Goal: Task Accomplishment & Management: Complete application form

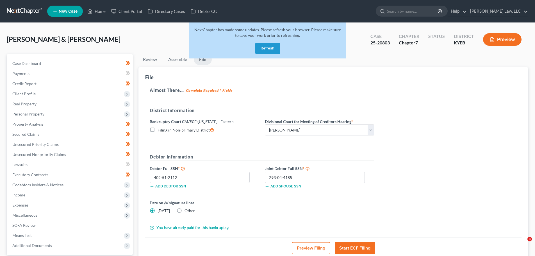
select select "1"
click at [271, 47] on button "Refresh" at bounding box center [267, 48] width 25 height 11
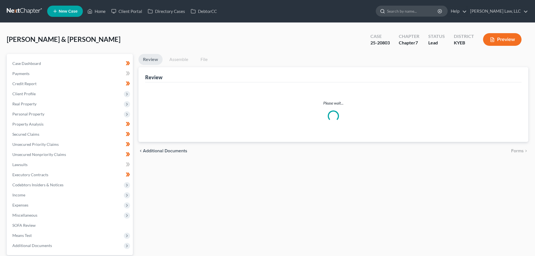
click at [434, 13] on input "search" at bounding box center [412, 11] width 51 height 10
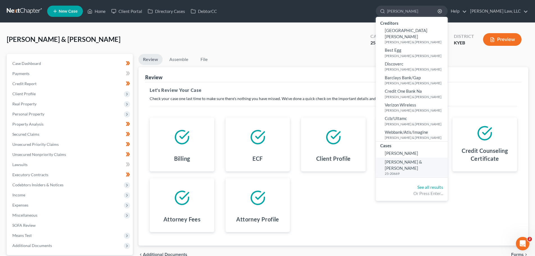
type input "tackett"
click at [401, 171] on small "25-20669" at bounding box center [415, 173] width 61 height 5
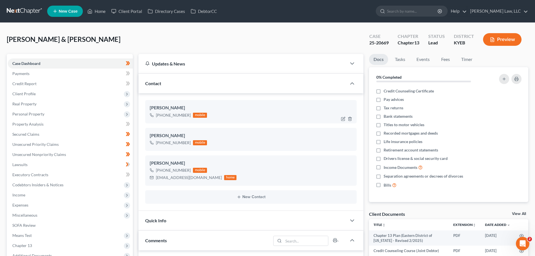
scroll to position [184, 0]
click at [34, 103] on span "Real Property" at bounding box center [24, 103] width 24 height 5
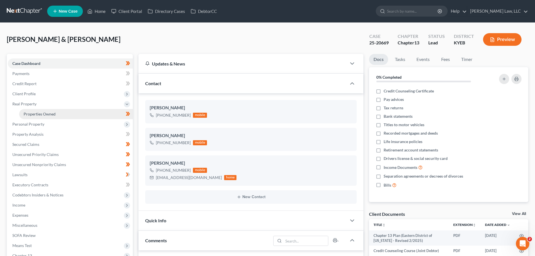
click at [37, 112] on span "Properties Owned" at bounding box center [40, 113] width 32 height 5
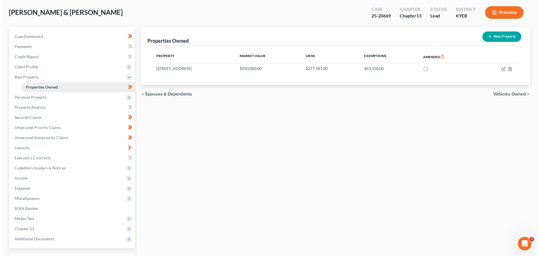
scroll to position [28, 0]
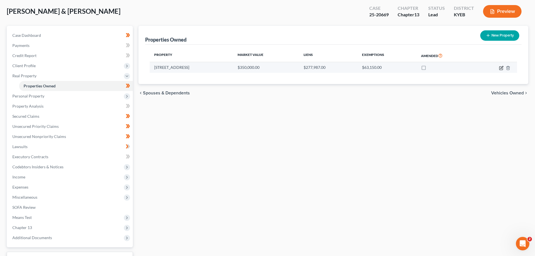
click at [500, 67] on icon "button" at bounding box center [501, 68] width 4 height 4
select select "18"
select select "7"
select select "2"
select select "0"
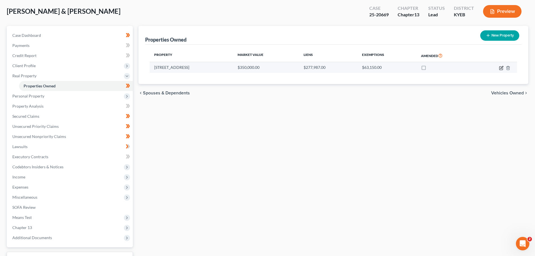
select select "2"
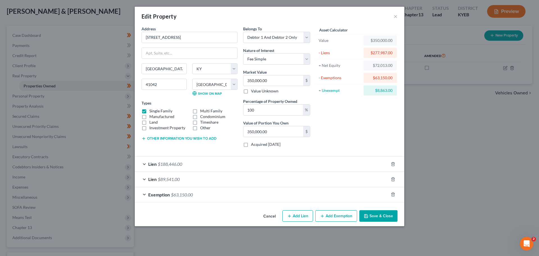
checkbox input "true"
click at [180, 196] on span "$63,150.00" at bounding box center [182, 194] width 22 height 5
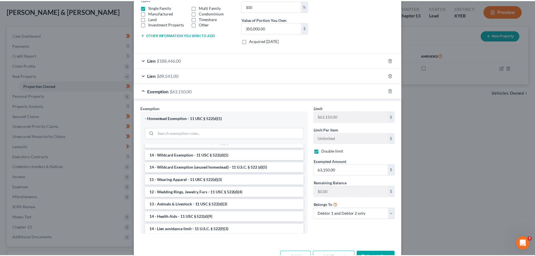
scroll to position [122, 0]
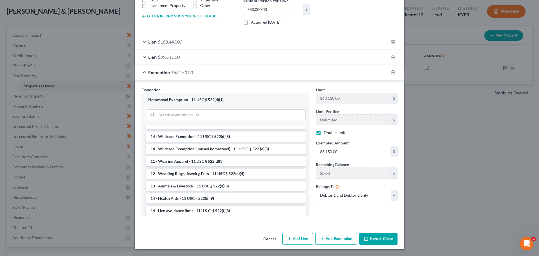
click at [273, 239] on button "Cancel" at bounding box center [269, 238] width 21 height 11
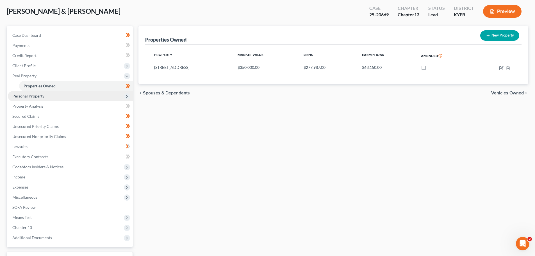
click at [35, 97] on span "Personal Property" at bounding box center [28, 95] width 32 height 5
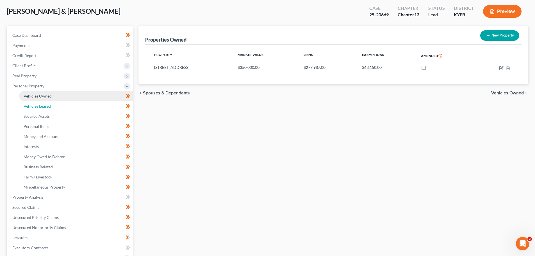
click at [37, 105] on span "Vehicles Leased" at bounding box center [37, 106] width 27 height 5
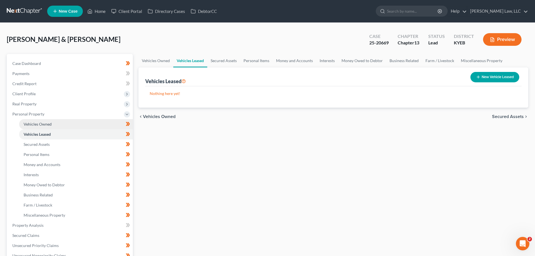
click at [42, 122] on span "Vehicles Owned" at bounding box center [38, 124] width 28 height 5
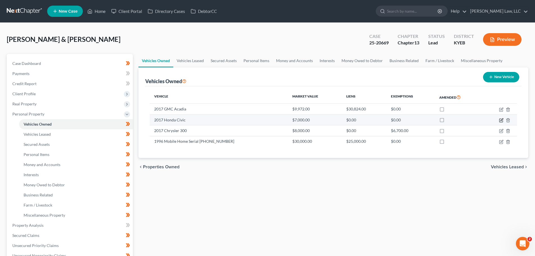
click at [501, 120] on icon "button" at bounding box center [501, 119] width 3 height 3
select select "0"
select select "9"
select select "3"
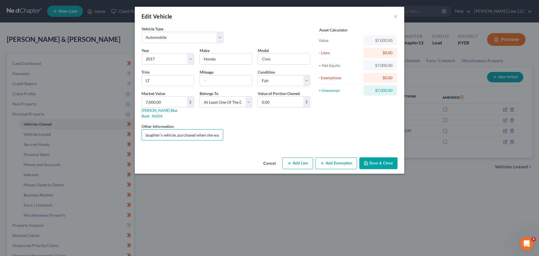
scroll to position [0, 60]
drag, startPoint x: 164, startPoint y: 127, endPoint x: 236, endPoint y: 131, distance: 71.4
click at [236, 131] on div "Year Select 2026 2025 2024 2023 2022 2021 2020 2019 2018 2017 2016 2015 2014 20…" at bounding box center [226, 95] width 174 height 97
click at [218, 131] on input "Bare legal title: On title to daughter's vehicle, purchased when she was a minor" at bounding box center [182, 134] width 81 height 11
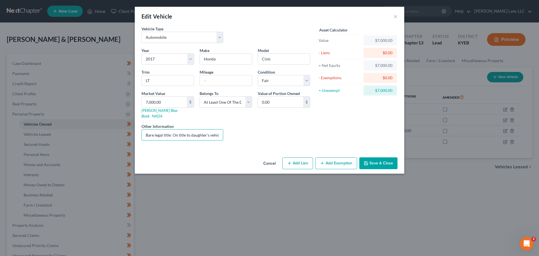
drag, startPoint x: 219, startPoint y: 129, endPoint x: 105, endPoint y: 127, distance: 114.3
click at [105, 127] on div "Edit Vehicle × Vehicle Type Select Automobile Truck Trailer Watercraft Aircraft…" at bounding box center [269, 128] width 539 height 256
click at [183, 129] on input "Bare legal title: On title to daughter's vehicle, purchased when she was a minor" at bounding box center [182, 134] width 81 height 11
click at [242, 130] on div "Liens Select" at bounding box center [269, 131] width 87 height 17
drag, startPoint x: 210, startPoint y: 131, endPoint x: 113, endPoint y: 130, distance: 96.9
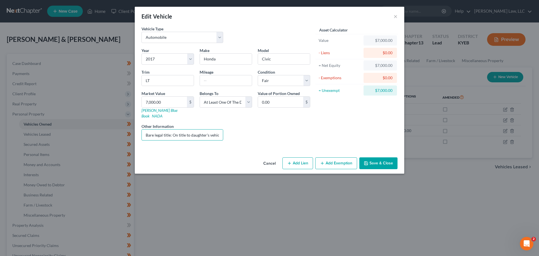
click at [113, 130] on div "Edit Vehicle × Vehicle Type Select Automobile Truck Trailer Watercraft Aircraft…" at bounding box center [269, 128] width 539 height 256
click at [262, 125] on div "Liens Select" at bounding box center [269, 131] width 87 height 17
click at [273, 158] on button "Cancel" at bounding box center [269, 163] width 21 height 11
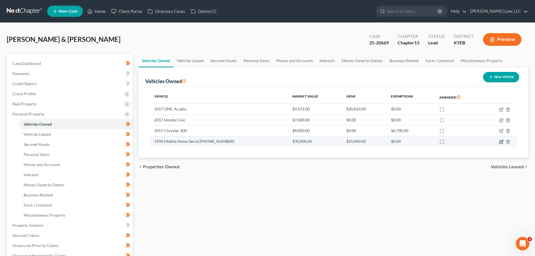
click at [502, 142] on icon "button" at bounding box center [501, 142] width 4 height 4
select select "0"
select select "30"
select select "2"
select select "1"
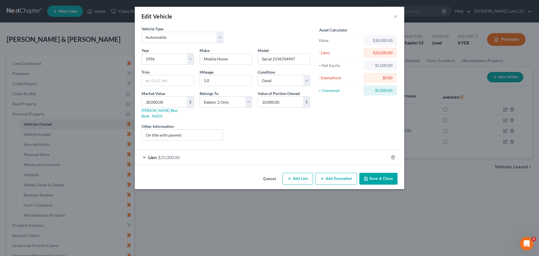
click at [393, 17] on div "Edit Vehicle ×" at bounding box center [269, 16] width 269 height 19
click at [174, 156] on div "Lien $25,000.00" at bounding box center [262, 157] width 254 height 15
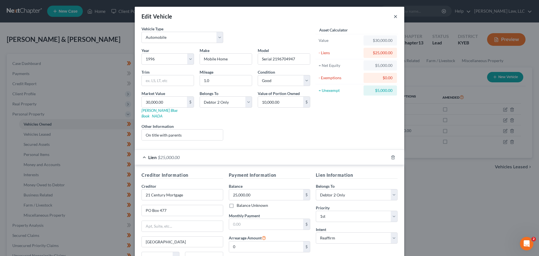
click at [394, 18] on button "×" at bounding box center [396, 16] width 4 height 7
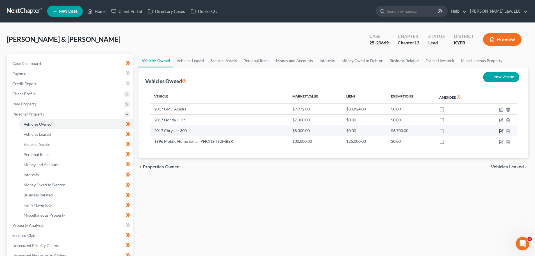
click at [500, 132] on icon "button" at bounding box center [501, 131] width 4 height 4
select select "0"
select select "9"
select select "2"
select select "0"
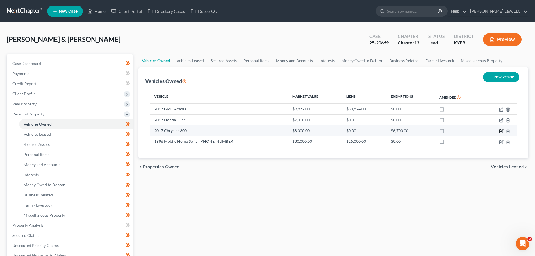
select select "2"
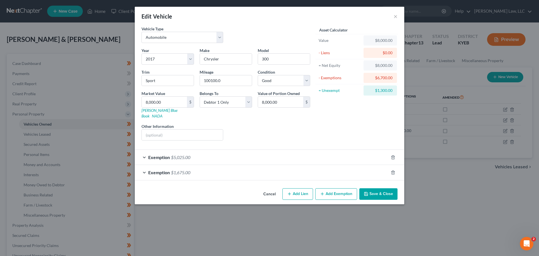
click at [165, 154] on span "Exemption" at bounding box center [159, 156] width 22 height 5
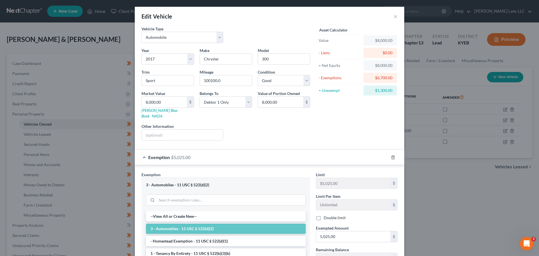
click at [391, 14] on div "Edit Vehicle ×" at bounding box center [269, 16] width 269 height 19
click at [394, 18] on button "×" at bounding box center [396, 16] width 4 height 7
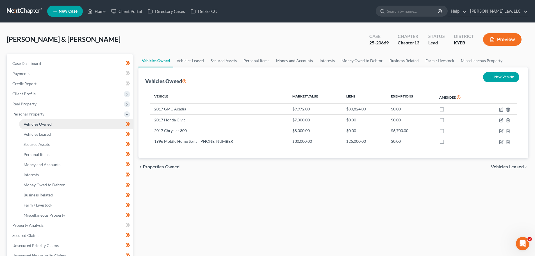
click at [27, 121] on link "Vehicles Owned" at bounding box center [76, 124] width 114 height 10
click at [25, 224] on span "Property Analysis" at bounding box center [27, 225] width 31 height 5
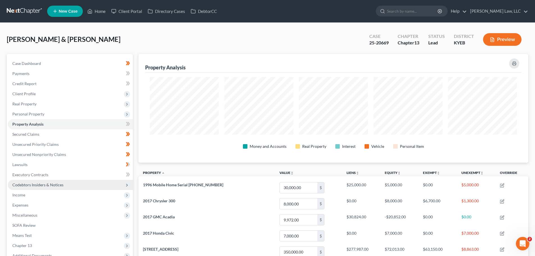
scroll to position [109, 390]
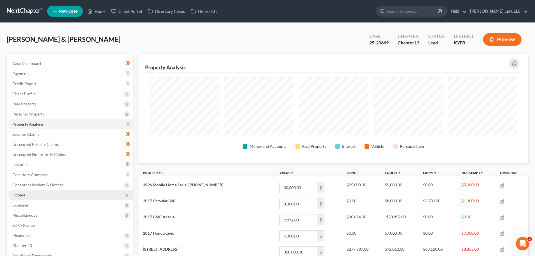
click at [25, 194] on span "Income" at bounding box center [70, 195] width 125 height 10
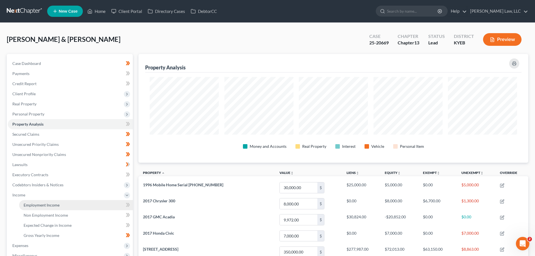
click at [29, 200] on link "Employment Income" at bounding box center [76, 205] width 114 height 10
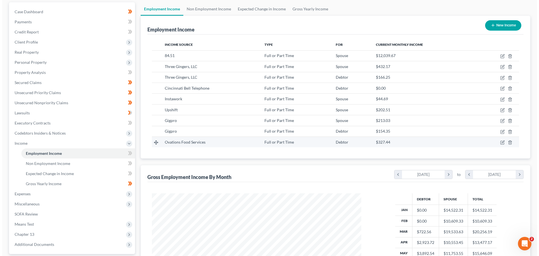
scroll to position [56, 0]
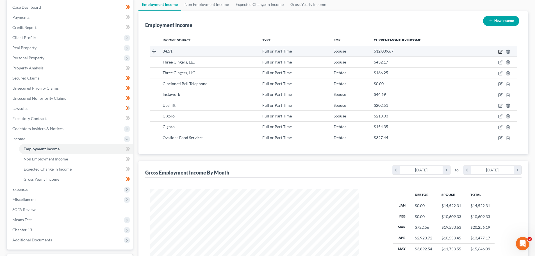
click at [501, 52] on icon "button" at bounding box center [500, 51] width 3 height 3
select select "0"
select select "36"
select select "2"
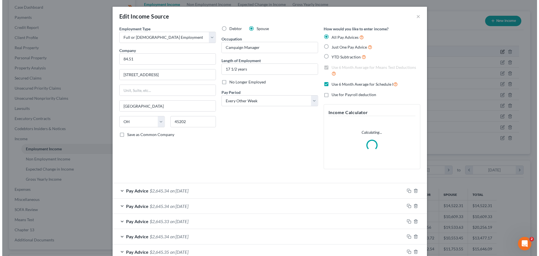
scroll to position [106, 223]
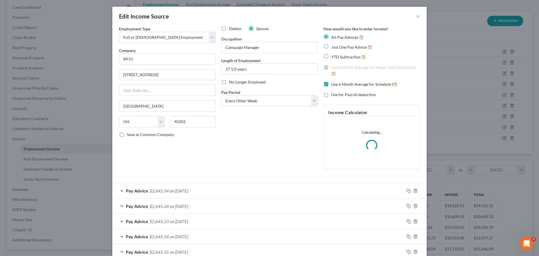
click at [149, 190] on span "$2,645.34" at bounding box center [158, 190] width 19 height 5
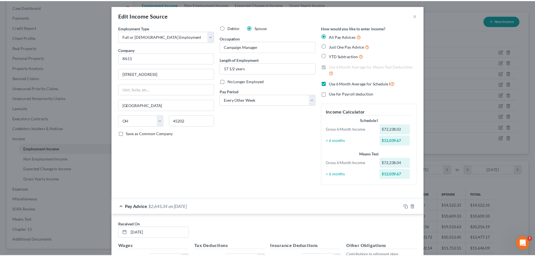
scroll to position [0, 0]
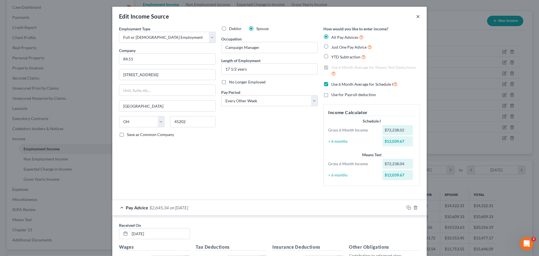
click at [416, 18] on button "×" at bounding box center [418, 16] width 4 height 7
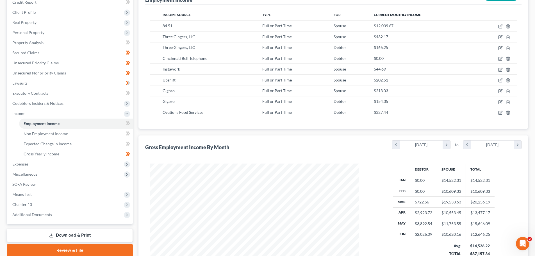
scroll to position [147, 0]
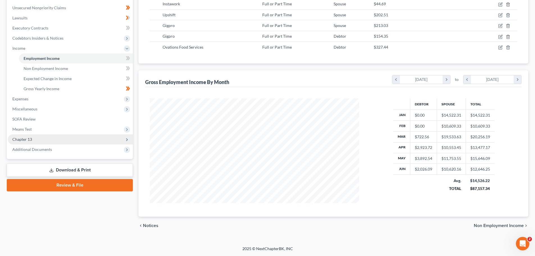
click at [29, 137] on span "Chapter 13" at bounding box center [22, 139] width 20 height 5
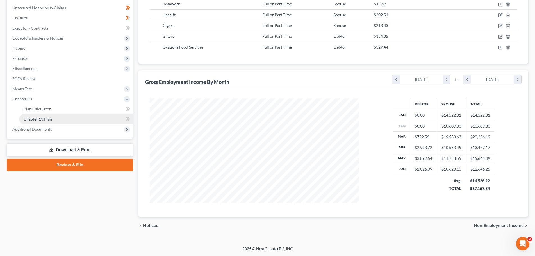
click at [37, 118] on span "Chapter 13 Plan" at bounding box center [38, 118] width 28 height 5
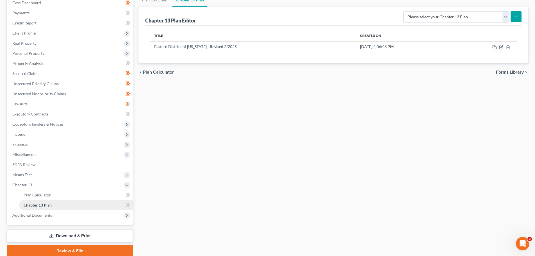
scroll to position [83, 0]
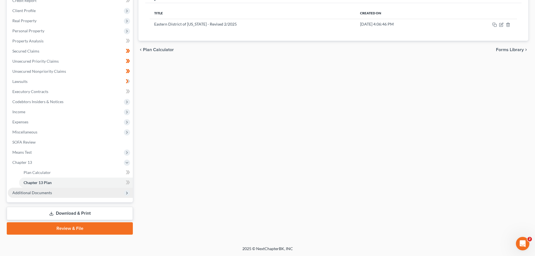
click at [43, 193] on span "Additional Documents" at bounding box center [32, 192] width 40 height 5
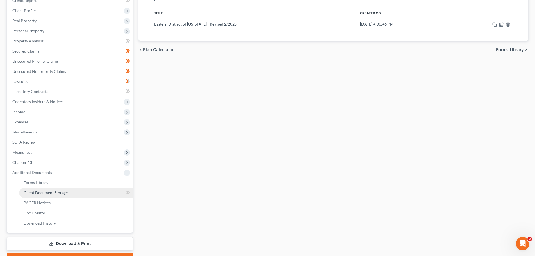
click at [69, 194] on link "Client Document Storage" at bounding box center [76, 193] width 114 height 10
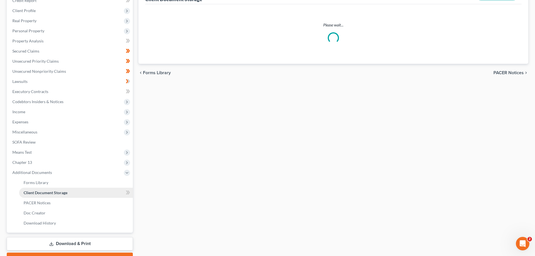
scroll to position [38, 0]
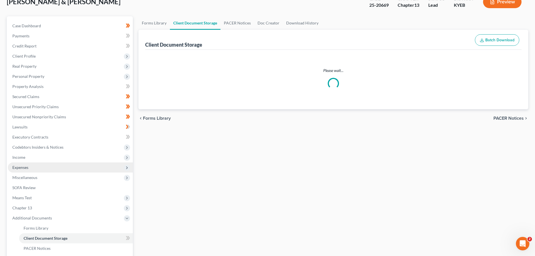
select select "7"
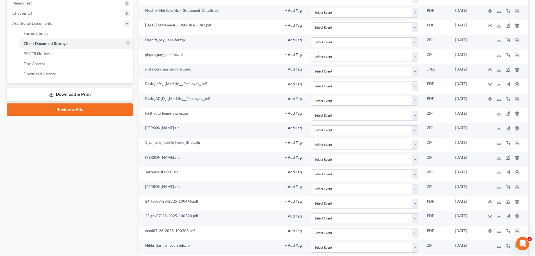
scroll to position [225, 0]
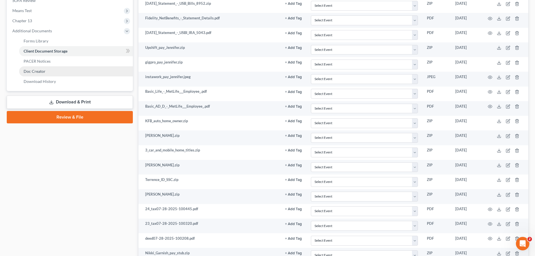
click at [48, 74] on link "Doc Creator" at bounding box center [76, 71] width 114 height 10
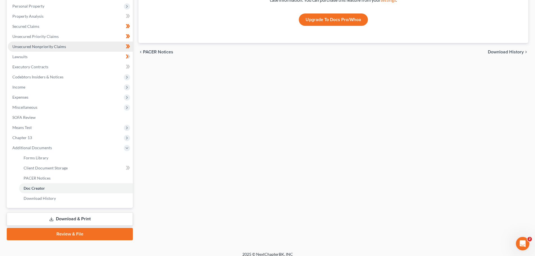
scroll to position [112, 0]
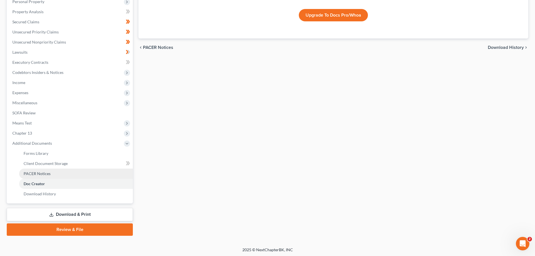
click at [33, 171] on span "PACER Notices" at bounding box center [37, 173] width 27 height 5
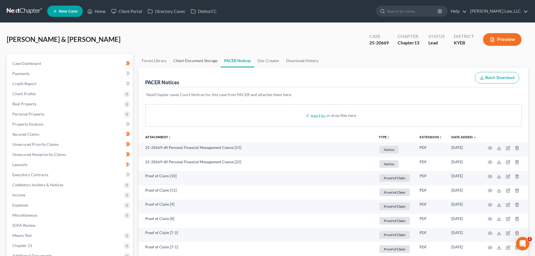
click at [183, 59] on link "Client Document Storage" at bounding box center [195, 60] width 51 height 13
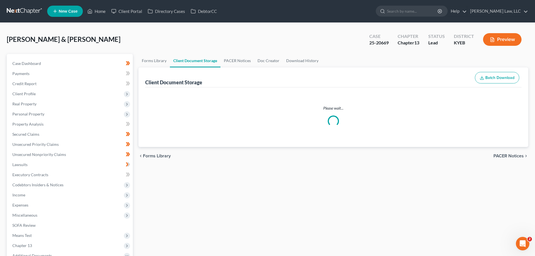
select select "7"
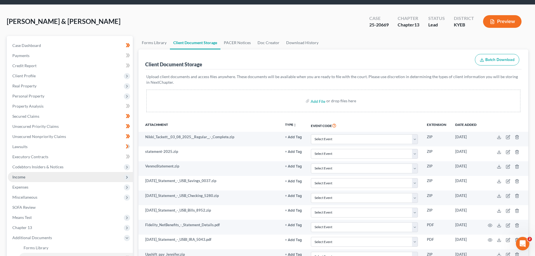
scroll to position [28, 0]
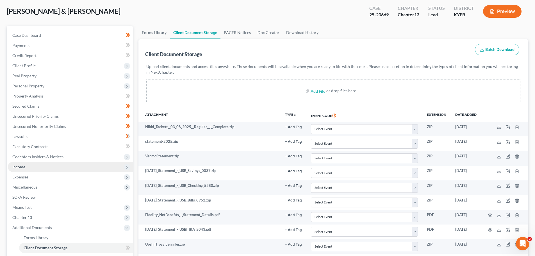
click at [25, 166] on span "Income" at bounding box center [70, 167] width 125 height 10
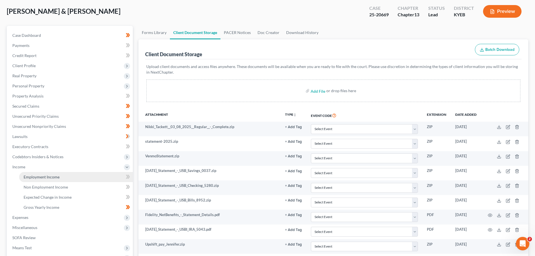
click at [36, 177] on span "Employment Income" at bounding box center [42, 176] width 36 height 5
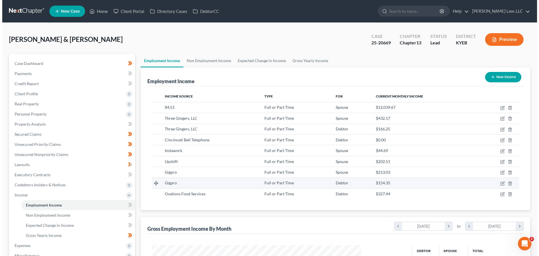
scroll to position [105, 221]
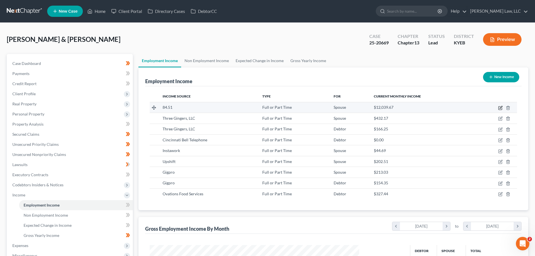
click at [499, 106] on icon "button" at bounding box center [500, 108] width 4 height 4
select select "0"
select select "36"
select select "2"
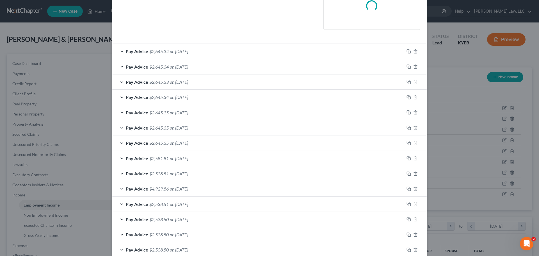
scroll to position [140, 0]
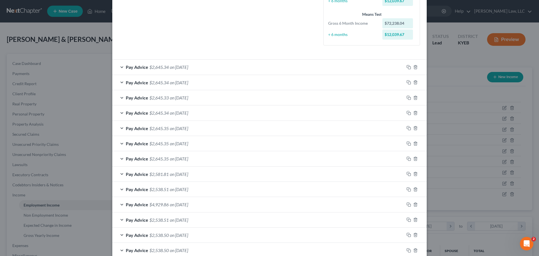
click at [161, 68] on span "$2,645.34" at bounding box center [158, 66] width 19 height 5
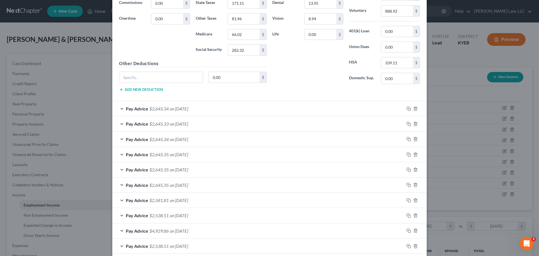
scroll to position [365, 0]
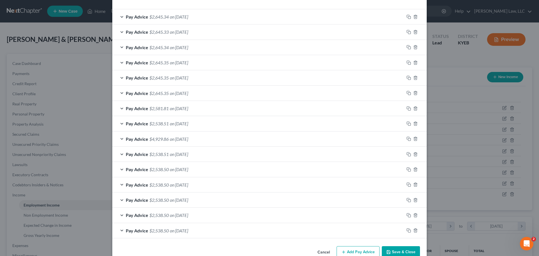
click at [162, 229] on span "$2,538.50" at bounding box center [158, 230] width 19 height 5
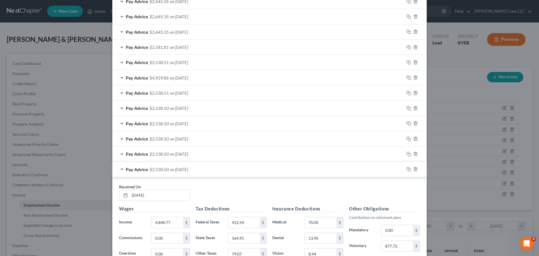
scroll to position [424, 0]
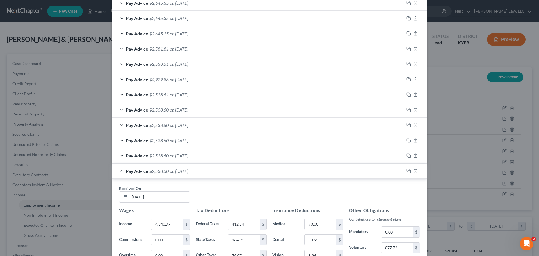
click at [146, 152] on div "Pay Advice $2,538.50 on 01/17/2025" at bounding box center [258, 155] width 292 height 15
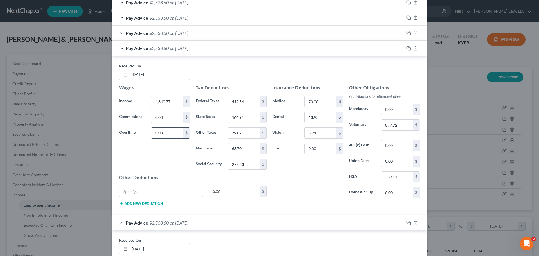
scroll to position [0, 0]
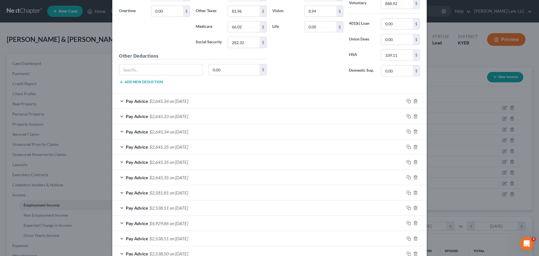
click at [164, 180] on span "$2,645.35" at bounding box center [158, 177] width 19 height 5
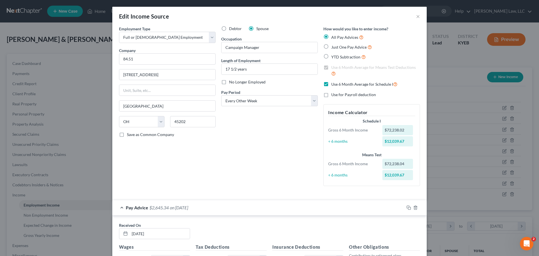
click at [418, 18] on div "Edit Income Source ×" at bounding box center [269, 16] width 314 height 19
click at [416, 18] on button "×" at bounding box center [418, 16] width 4 height 7
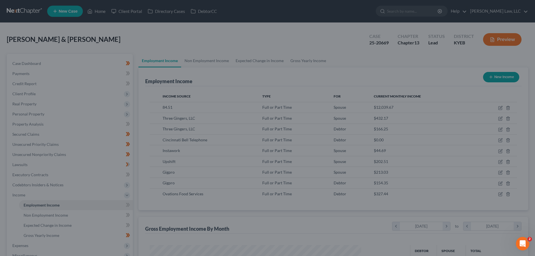
scroll to position [105, 221]
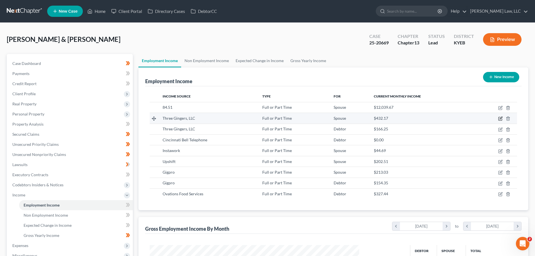
click at [499, 118] on icon "button" at bounding box center [500, 118] width 4 height 4
select select "0"
select select "36"
select select "2"
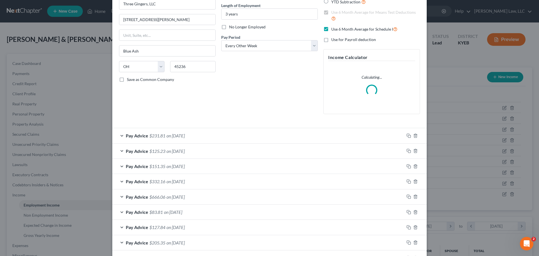
scroll to position [141, 0]
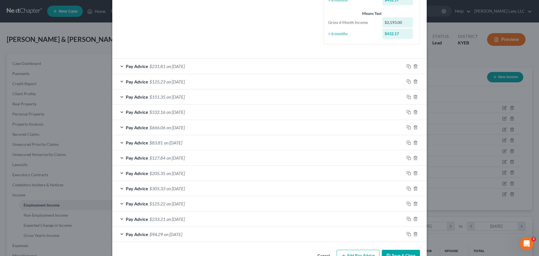
click at [171, 70] on div "Pay Advice $231.81 on 07/25/2025" at bounding box center [258, 66] width 292 height 15
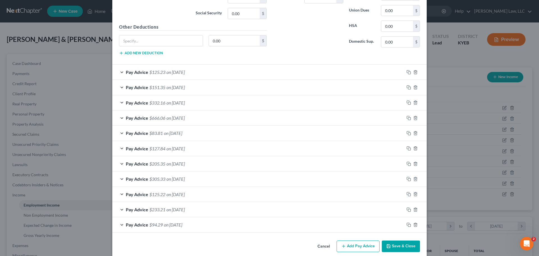
click at [163, 220] on div "Pay Advice $94.29 on 02/21/2025" at bounding box center [258, 224] width 292 height 15
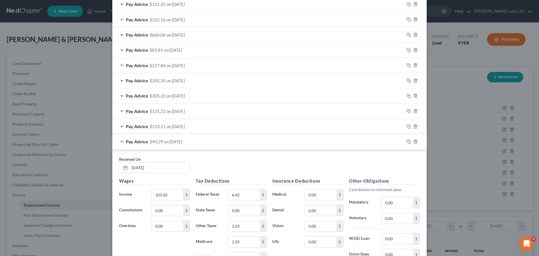
scroll to position [392, 0]
click at [157, 58] on div "Pay Advice $83.81 on 05/16/2025" at bounding box center [258, 51] width 292 height 15
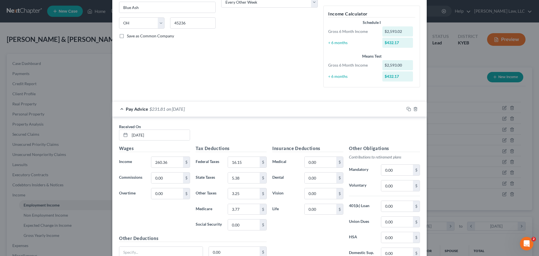
scroll to position [3, 0]
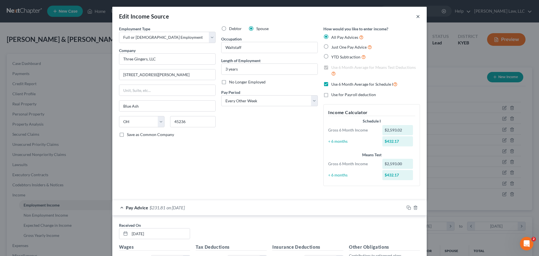
click at [416, 13] on button "×" at bounding box center [418, 16] width 4 height 7
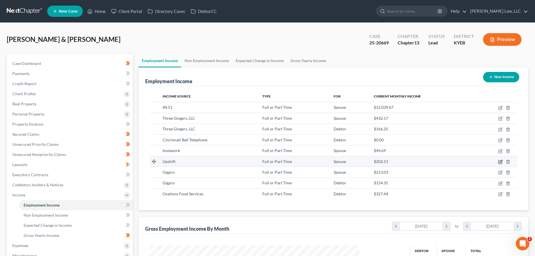
click at [500, 162] on icon "button" at bounding box center [500, 161] width 4 height 4
select select "0"
select select "1"
select select "3"
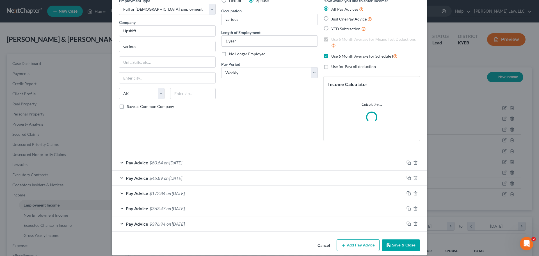
click at [142, 162] on span "Pay Advice" at bounding box center [137, 162] width 22 height 5
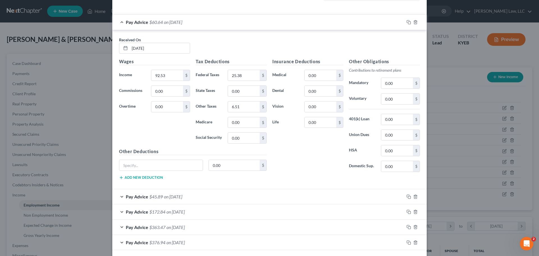
click at [151, 210] on span "$172.84" at bounding box center [157, 211] width 16 height 5
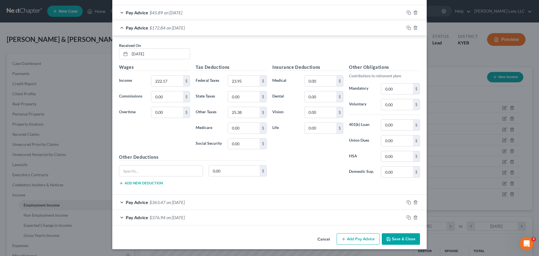
click at [144, 217] on span "Pay Advice" at bounding box center [137, 216] width 22 height 5
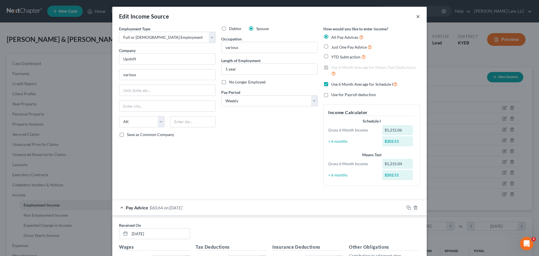
click at [416, 17] on button "×" at bounding box center [418, 16] width 4 height 7
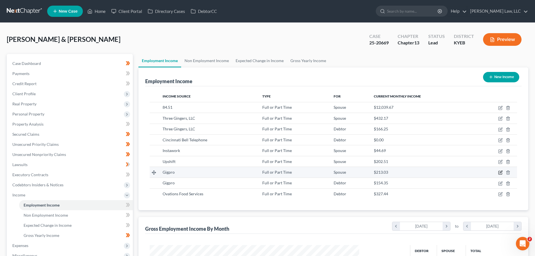
click at [499, 172] on icon "button" at bounding box center [500, 172] width 4 height 4
select select "0"
select select "1"
select select "3"
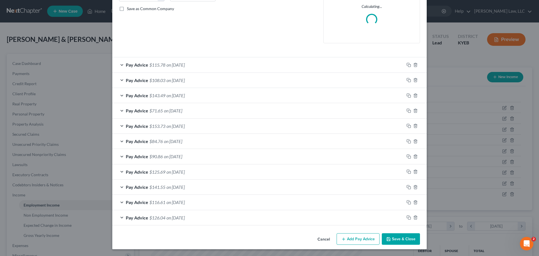
click at [154, 63] on span "$115.78" at bounding box center [157, 64] width 16 height 5
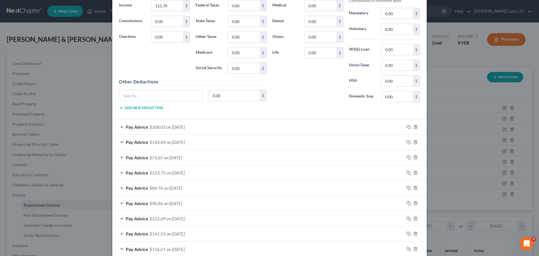
click at [173, 212] on div "Pay Advice $125.69 on 03/23/2025" at bounding box center [258, 218] width 292 height 15
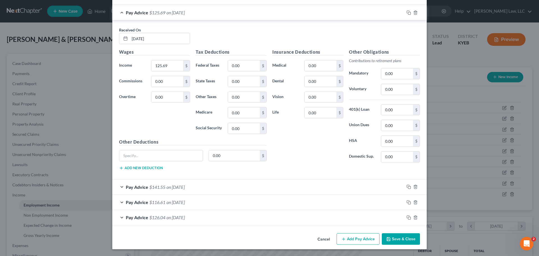
click at [322, 240] on button "Cancel" at bounding box center [323, 239] width 21 height 11
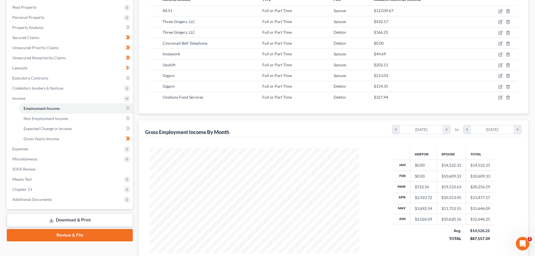
scroll to position [112, 0]
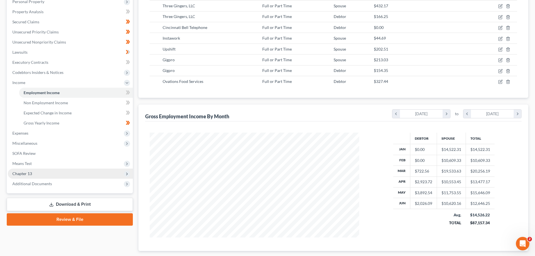
click at [36, 172] on span "Chapter 13" at bounding box center [70, 173] width 125 height 10
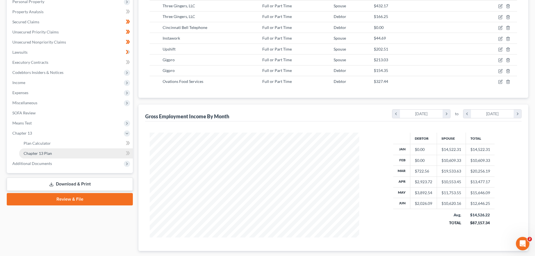
click at [42, 150] on link "Chapter 13 Plan" at bounding box center [76, 153] width 114 height 10
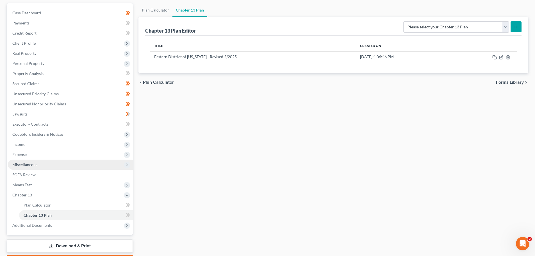
scroll to position [56, 0]
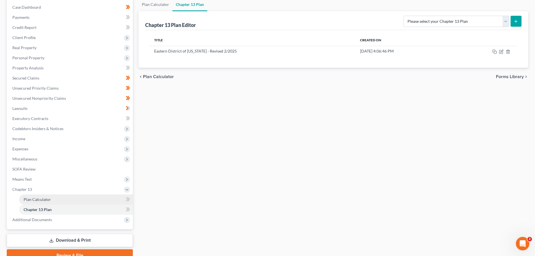
click at [41, 200] on span "Plan Calculator" at bounding box center [37, 199] width 27 height 5
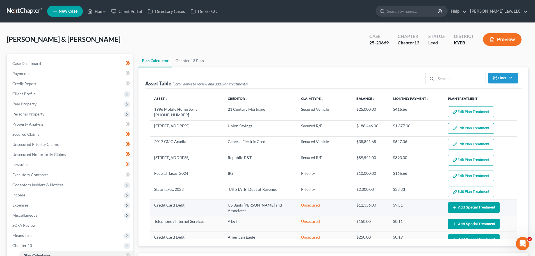
select select "59"
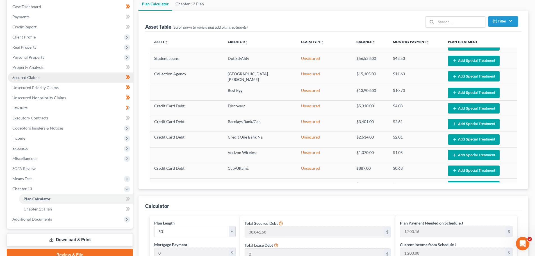
scroll to position [56, 0]
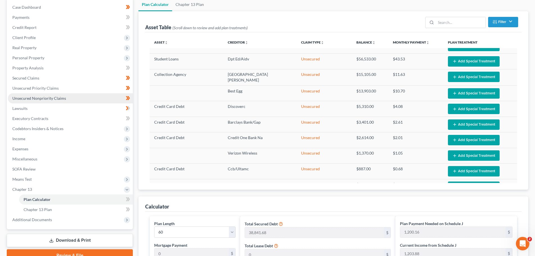
click at [31, 98] on span "Unsecured Nonpriority Claims" at bounding box center [39, 98] width 54 height 5
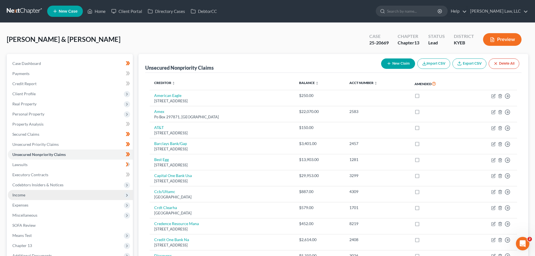
click at [22, 193] on span "Income" at bounding box center [18, 194] width 13 height 5
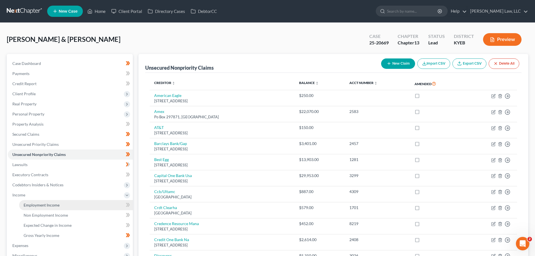
click at [39, 202] on span "Employment Income" at bounding box center [42, 204] width 36 height 5
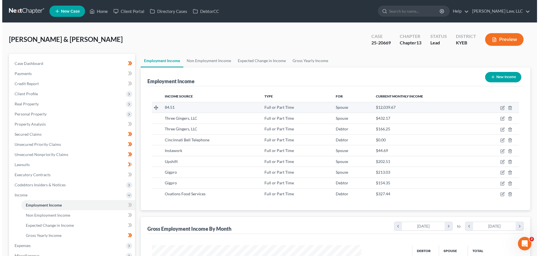
scroll to position [105, 221]
click at [496, 107] on td at bounding box center [495, 107] width 43 height 11
click at [498, 107] on icon "button" at bounding box center [499, 107] width 3 height 3
select select "0"
select select "36"
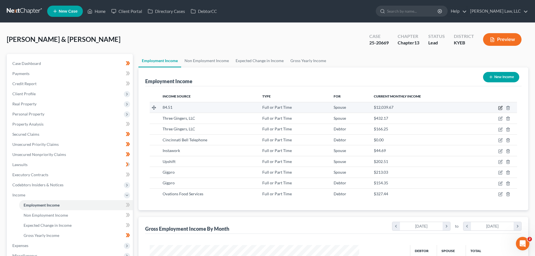
select select "2"
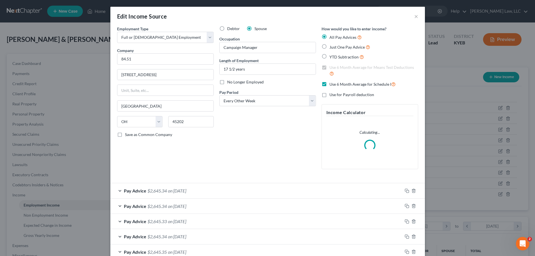
scroll to position [106, 223]
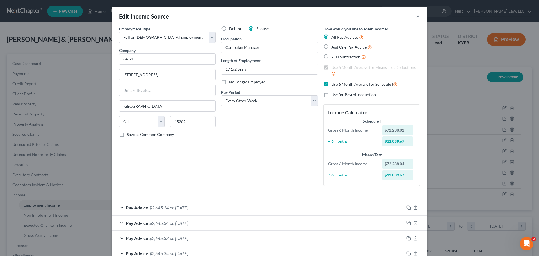
click at [416, 17] on button "×" at bounding box center [418, 16] width 4 height 7
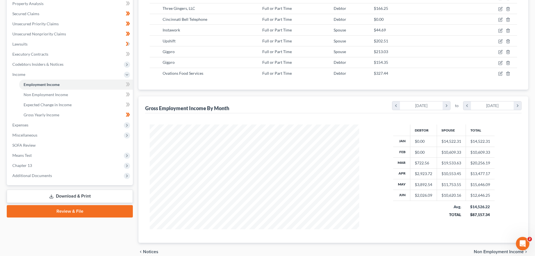
scroll to position [140, 0]
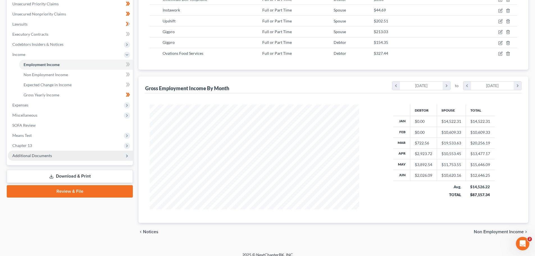
click at [27, 155] on span "Additional Documents" at bounding box center [32, 155] width 40 height 5
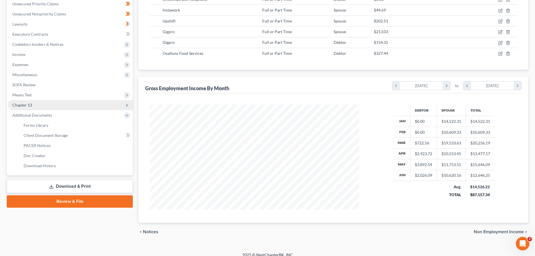
click at [25, 105] on span "Chapter 13" at bounding box center [22, 104] width 20 height 5
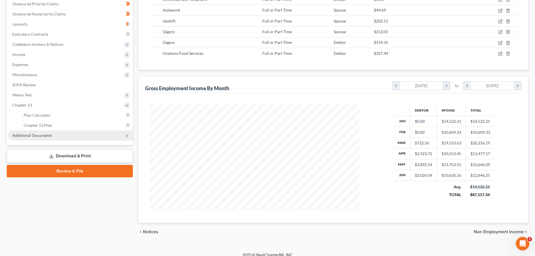
click at [26, 133] on span "Additional Documents" at bounding box center [32, 135] width 40 height 5
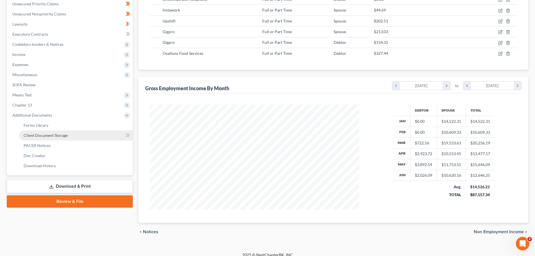
click at [45, 136] on span "Client Document Storage" at bounding box center [46, 135] width 44 height 5
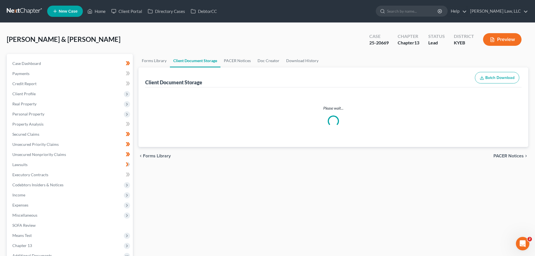
select select "7"
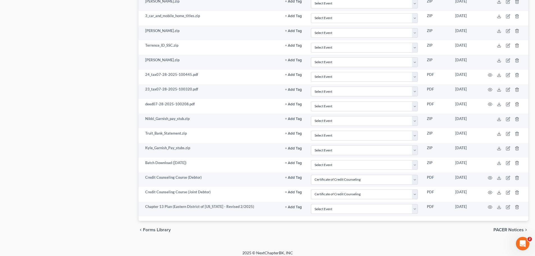
scroll to position [166, 0]
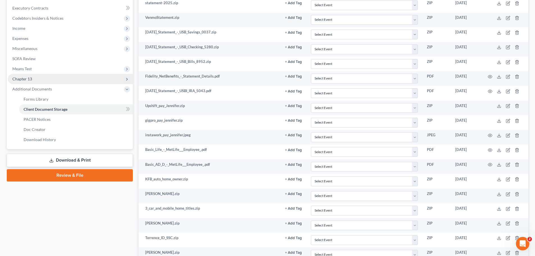
click at [35, 79] on span "Chapter 13" at bounding box center [70, 79] width 125 height 10
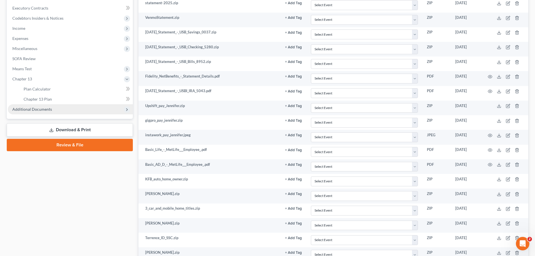
click at [35, 111] on span "Additional Documents" at bounding box center [32, 109] width 40 height 5
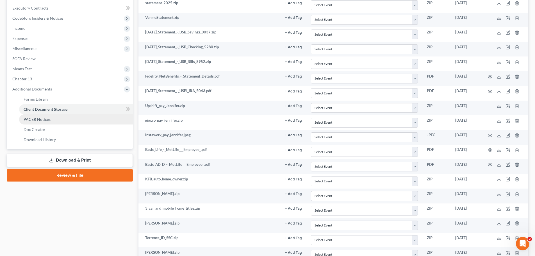
click at [38, 120] on span "PACER Notices" at bounding box center [37, 119] width 27 height 5
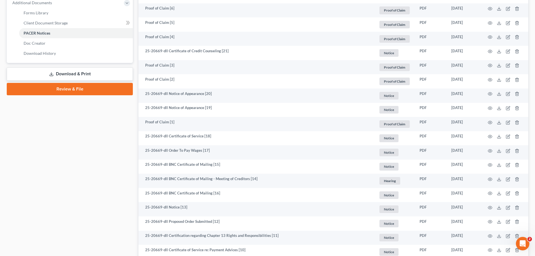
scroll to position [429, 0]
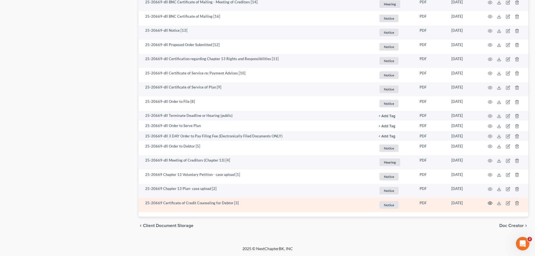
click at [490, 204] on circle "button" at bounding box center [489, 202] width 1 height 1
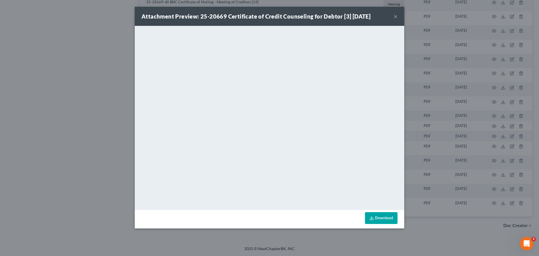
click at [395, 16] on button "×" at bounding box center [396, 16] width 4 height 7
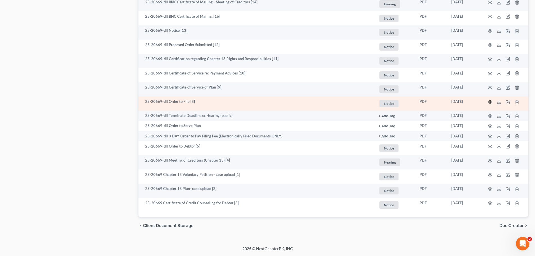
click at [488, 104] on icon "button" at bounding box center [490, 102] width 4 height 4
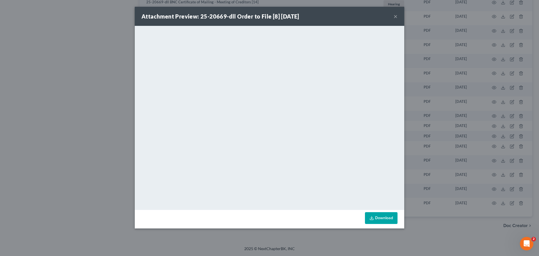
click at [395, 17] on button "×" at bounding box center [396, 16] width 4 height 7
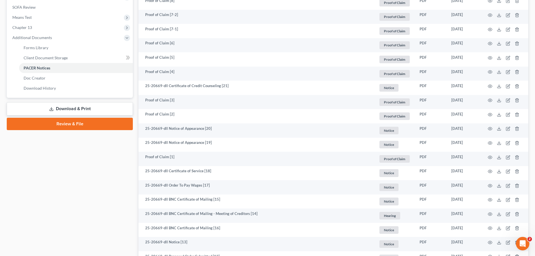
scroll to position [205, 0]
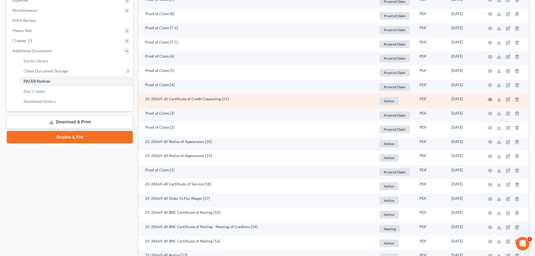
click at [488, 99] on td at bounding box center [504, 101] width 47 height 14
click at [490, 99] on circle "button" at bounding box center [489, 99] width 1 height 1
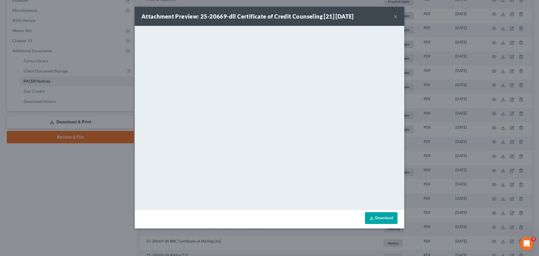
click at [397, 16] on div "Attachment Preview: 25-20669-dll Certificate of Credit Counseling [21] 08/11/20…" at bounding box center [269, 16] width 269 height 19
click at [394, 15] on button "×" at bounding box center [396, 16] width 4 height 7
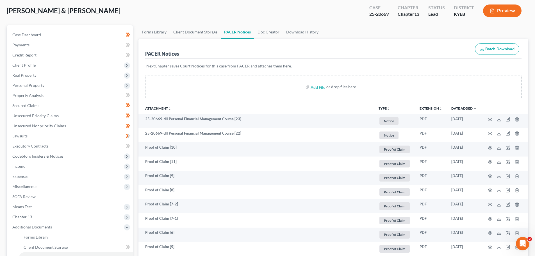
scroll to position [0, 0]
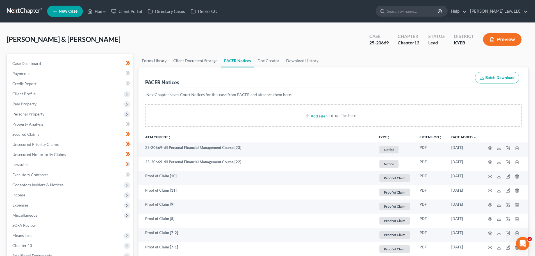
click at [12, 13] on link at bounding box center [25, 11] width 36 height 10
